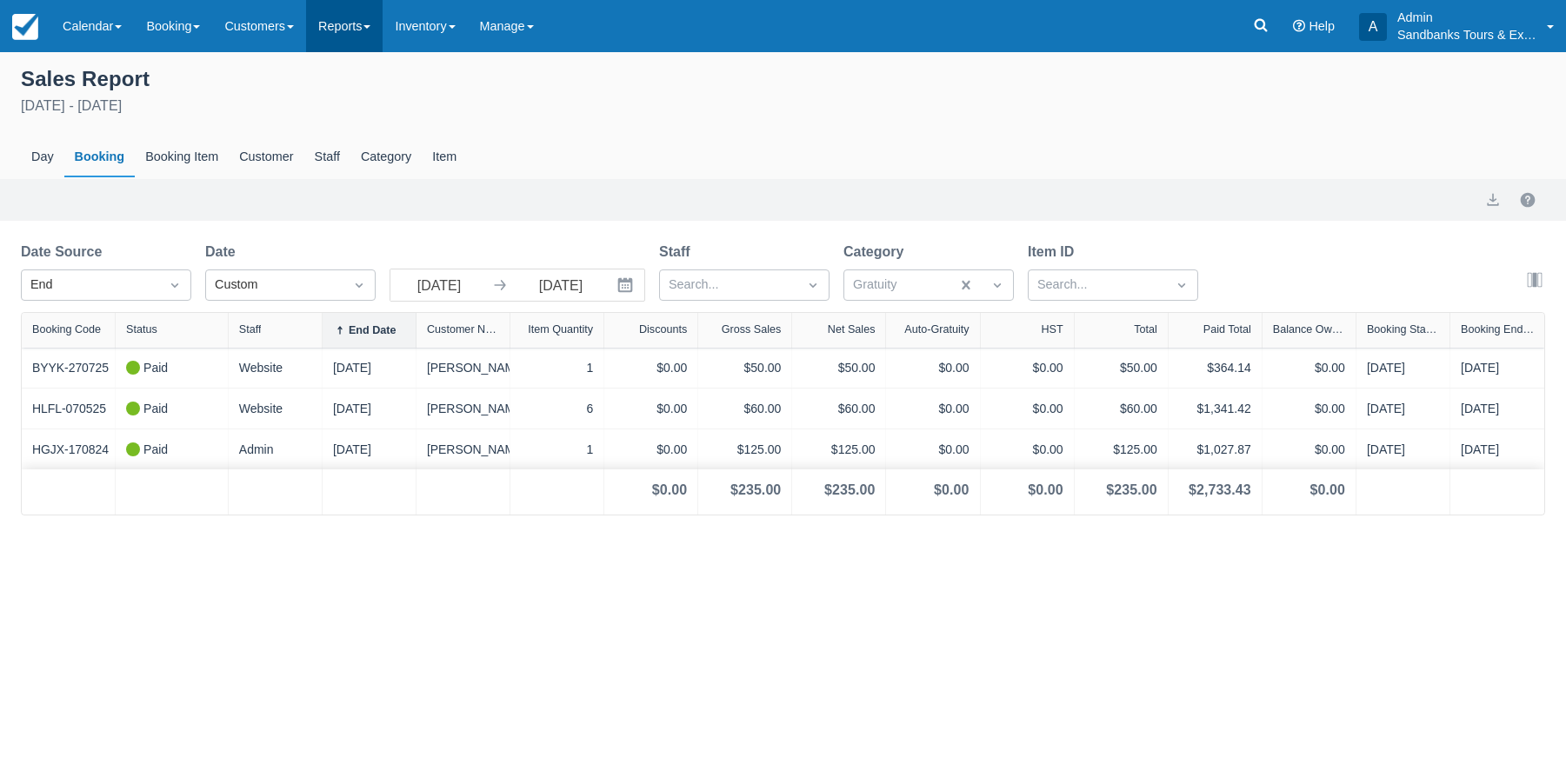
click at [366, 31] on link "Reports" at bounding box center [344, 26] width 76 height 52
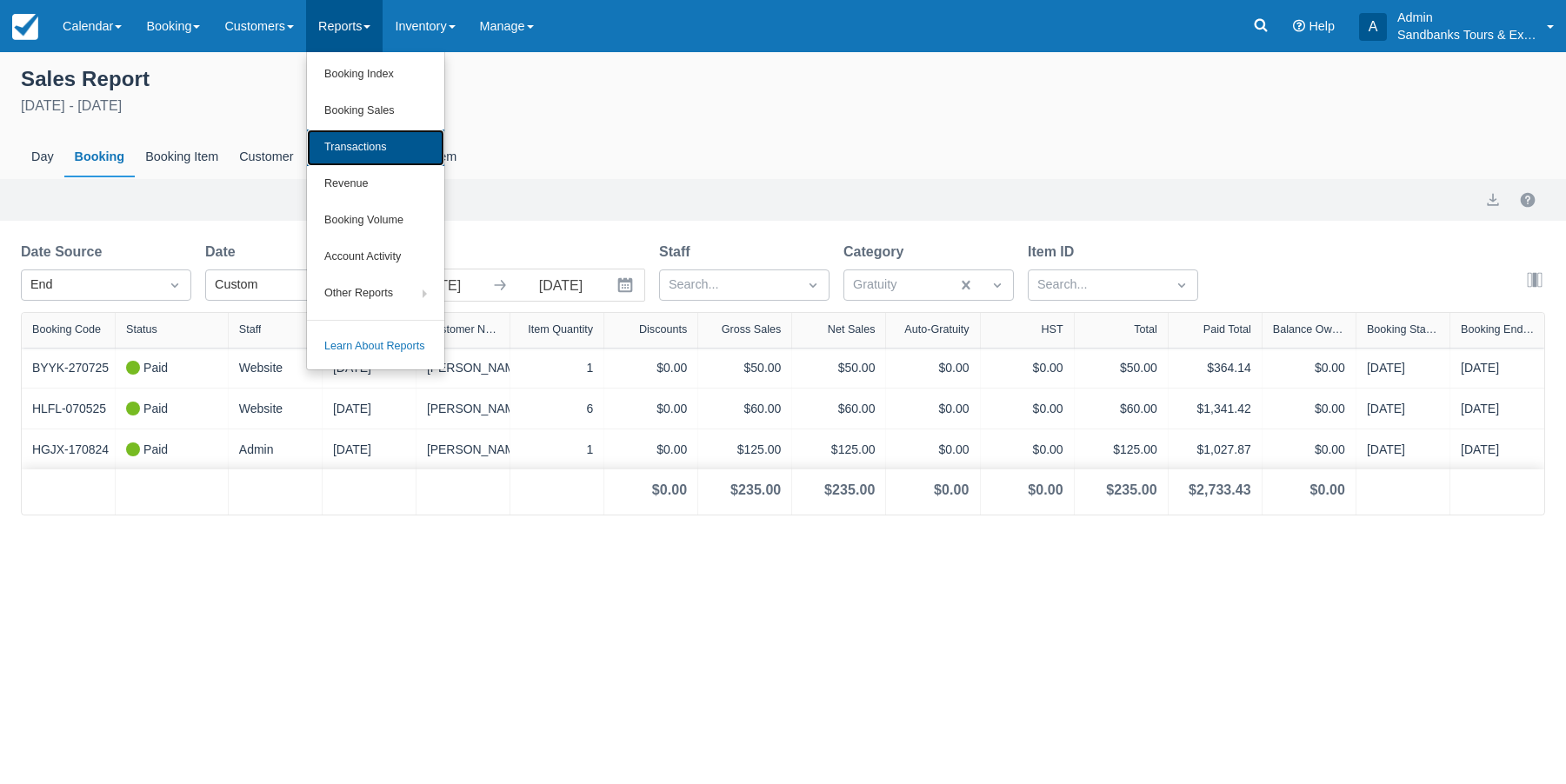
click at [379, 154] on link "Transactions" at bounding box center [375, 147] width 138 height 36
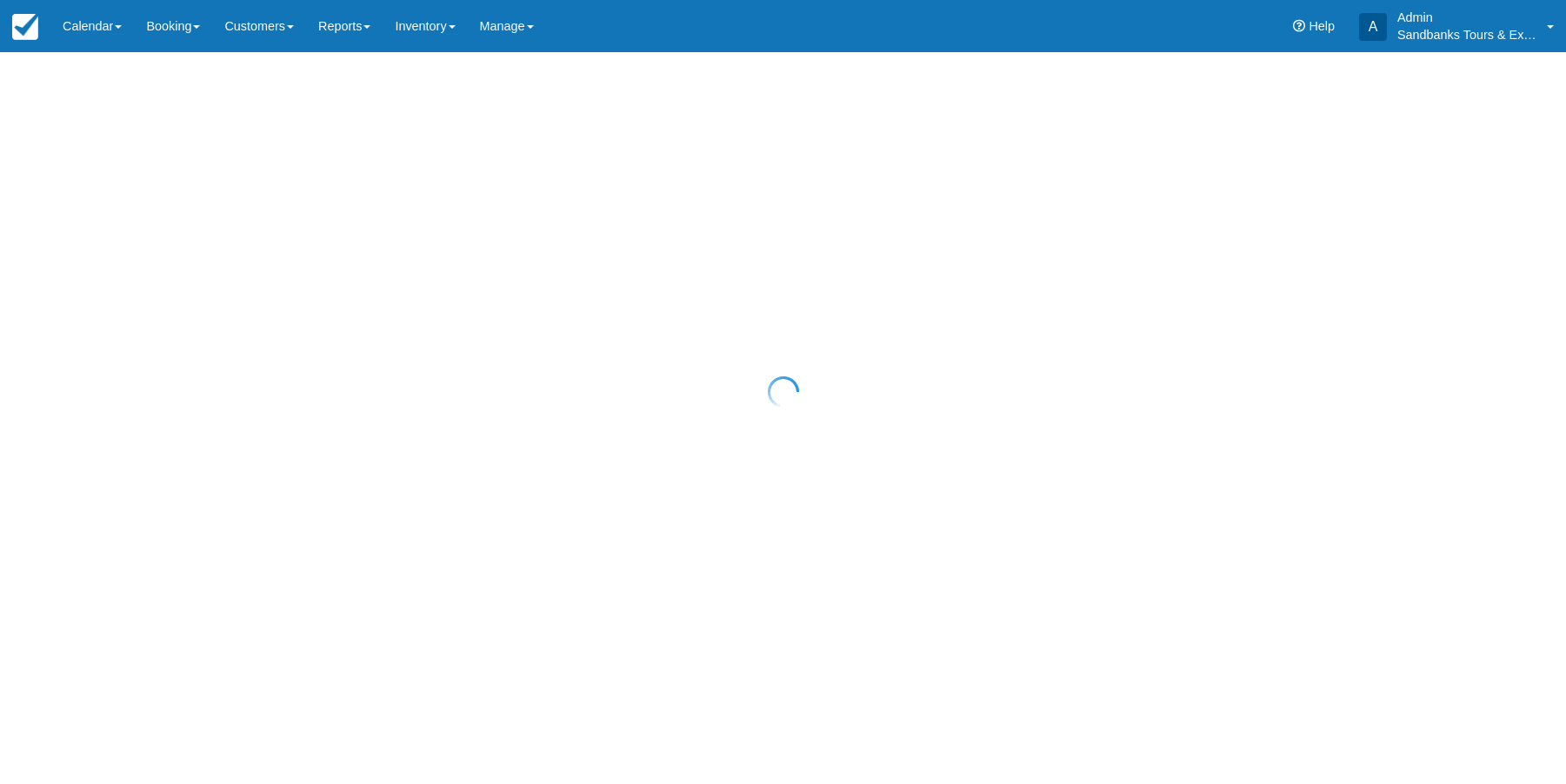
select select "10"
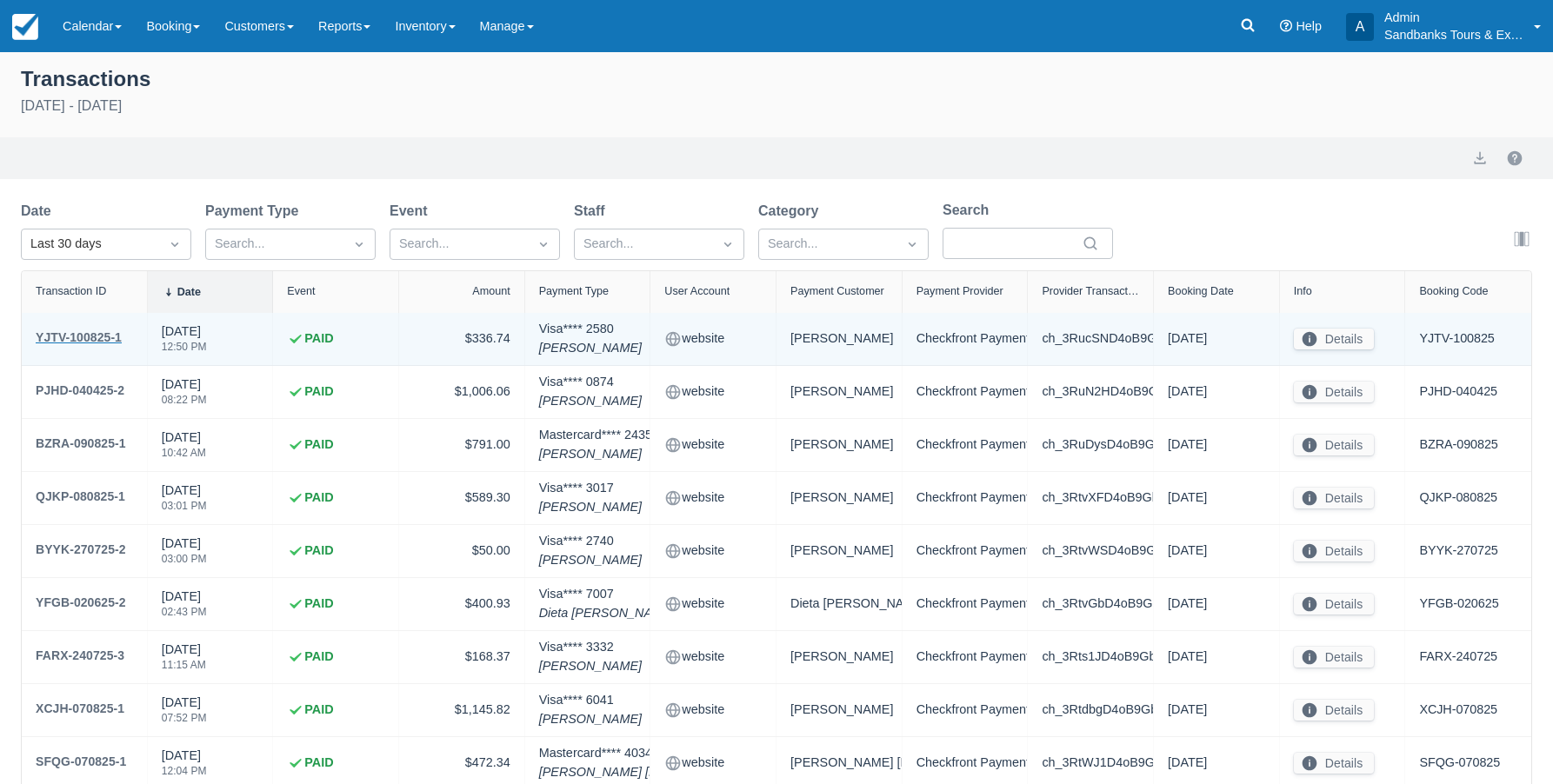
click at [80, 332] on div "YJTV-100825-1" at bounding box center [78, 337] width 86 height 21
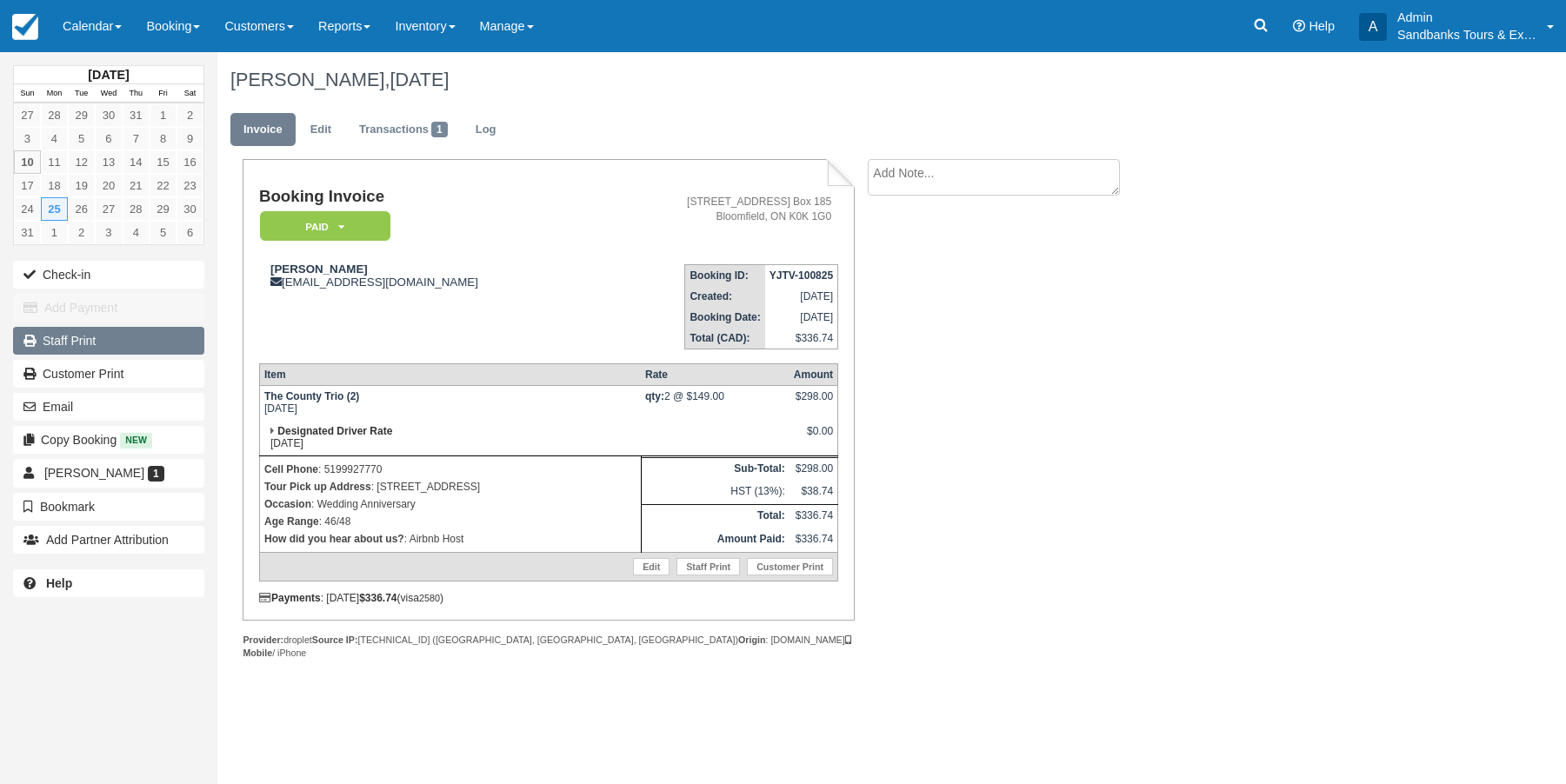
click at [72, 345] on link "Staff Print" at bounding box center [109, 340] width 192 height 27
click at [364, 30] on link "Reports" at bounding box center [344, 26] width 76 height 52
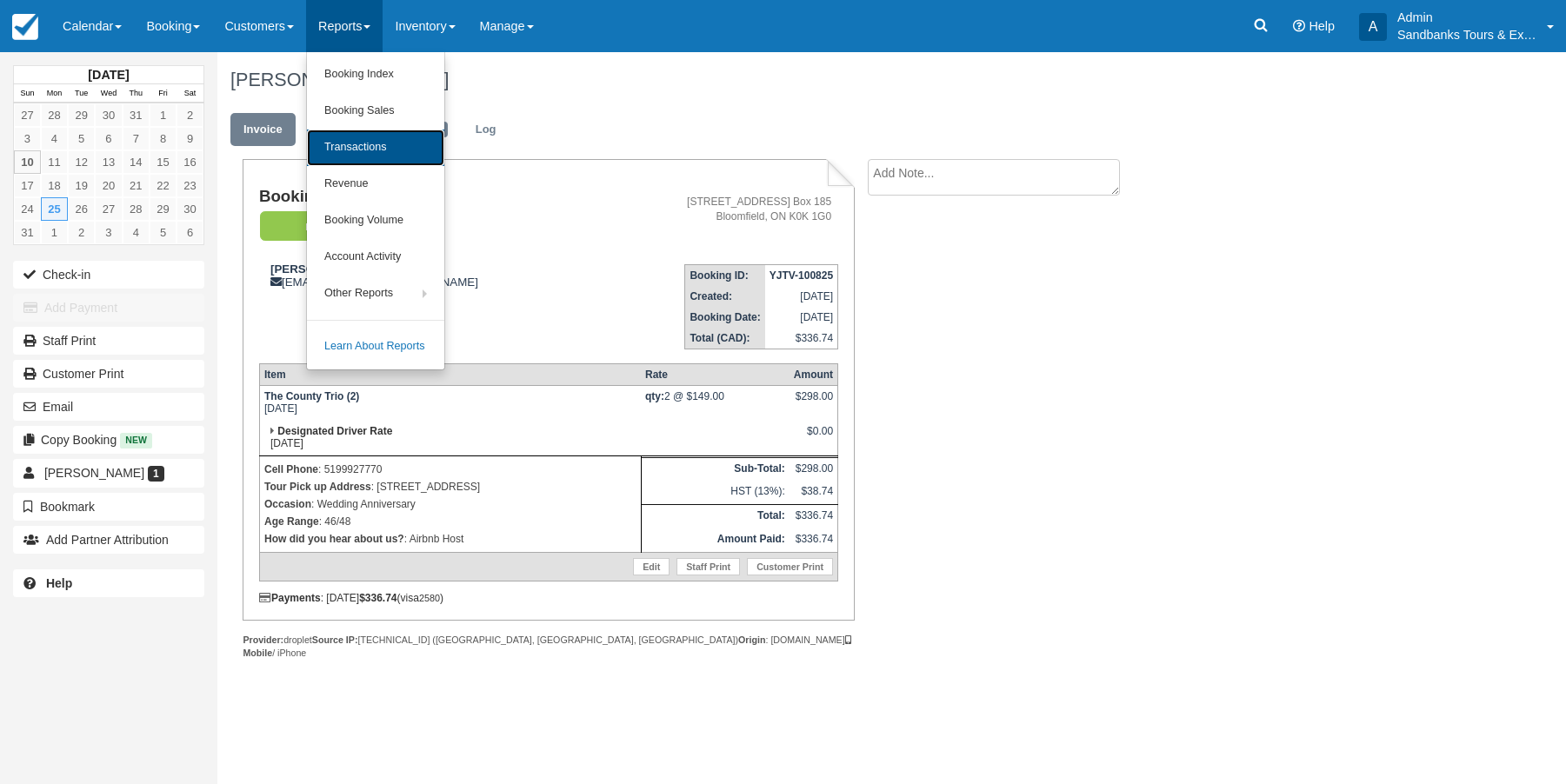
click at [342, 141] on link "Transactions" at bounding box center [375, 147] width 138 height 36
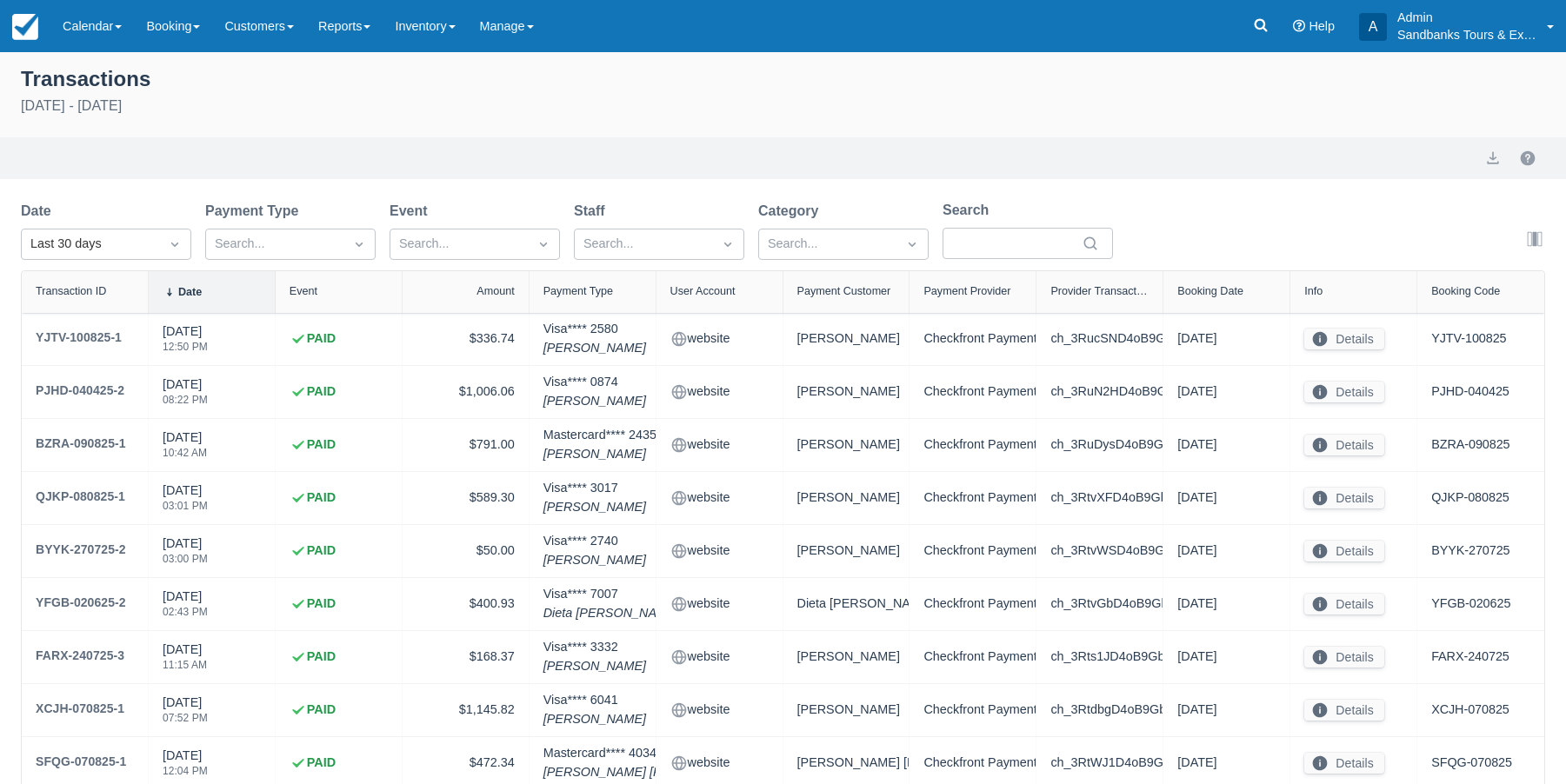
select select "10"
